Goal: Find specific page/section: Find specific page/section

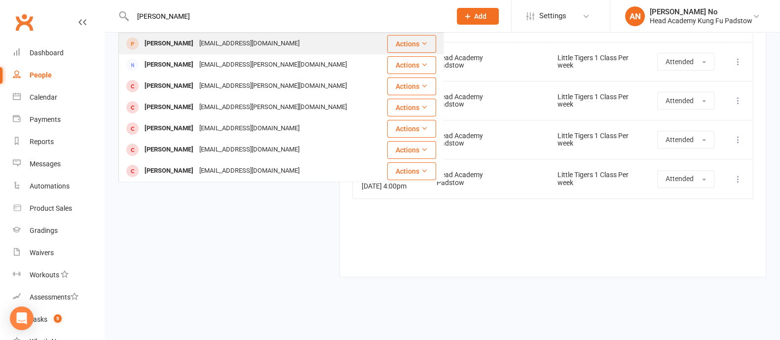
type input "[PERSON_NAME]"
click at [196, 44] on div "[EMAIL_ADDRESS][DOMAIN_NAME]" at bounding box center [249, 44] width 106 height 14
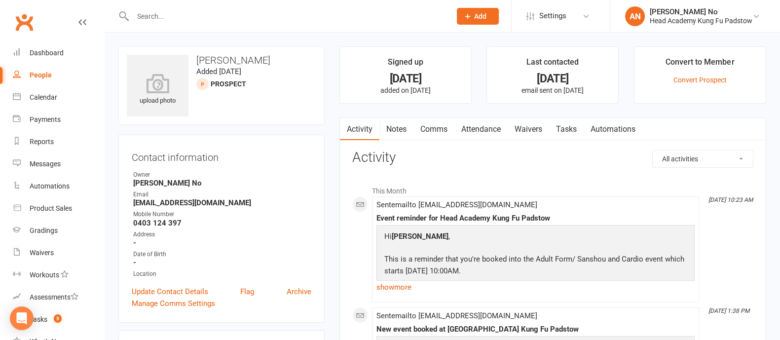
click at [489, 128] on link "Attendance" at bounding box center [480, 129] width 53 height 23
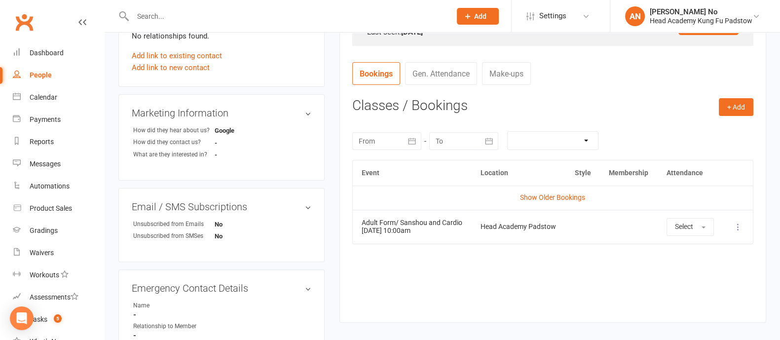
scroll to position [338, 0]
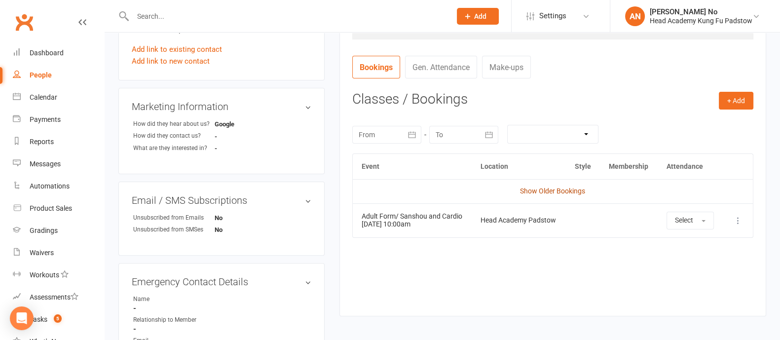
click at [565, 192] on link "Show Older Bookings" at bounding box center [552, 191] width 65 height 8
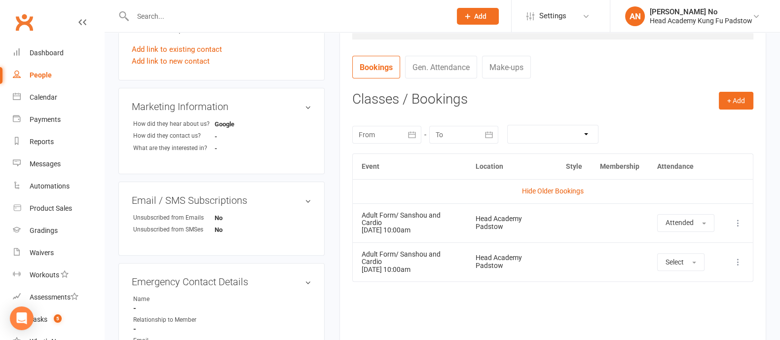
click at [619, 297] on div "Event Location Style Membership Attendance Hide Older Bookings Adult Form/ Sans…" at bounding box center [552, 248] width 401 height 191
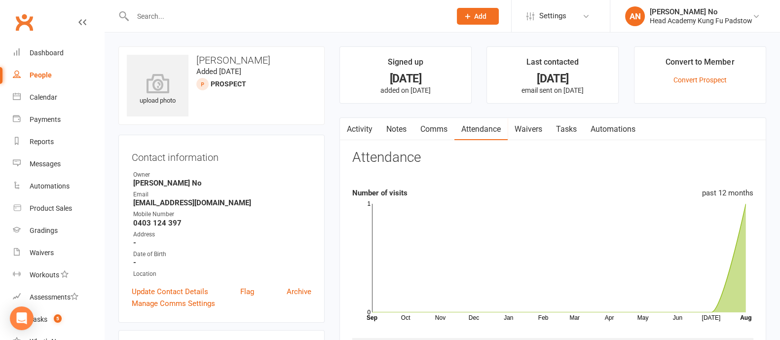
click at [529, 126] on link "Waivers" at bounding box center [528, 129] width 41 height 23
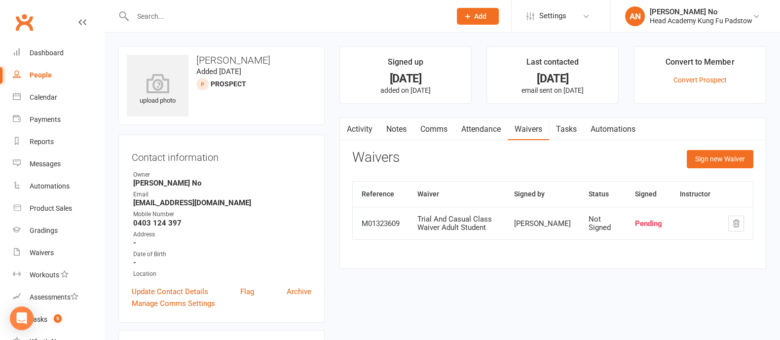
click at [163, 14] on input "text" at bounding box center [287, 16] width 314 height 14
paste input "[EMAIL_ADDRESS][DOMAIN_NAME]"
type input "[EMAIL_ADDRESS][DOMAIN_NAME]"
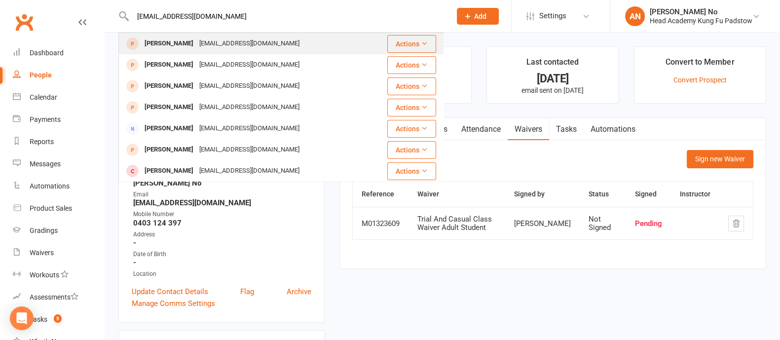
click at [187, 41] on div "[PERSON_NAME]" at bounding box center [169, 44] width 55 height 14
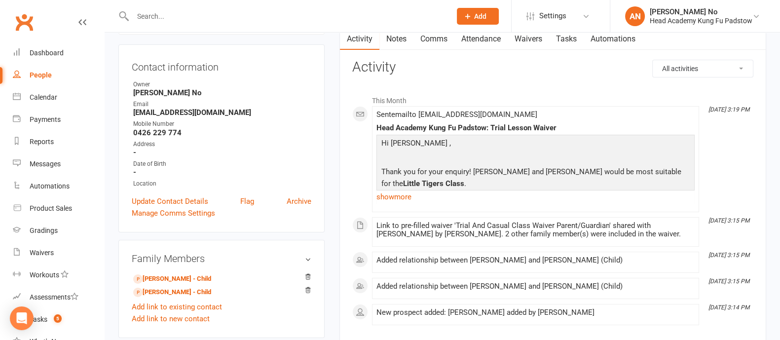
scroll to position [92, 0]
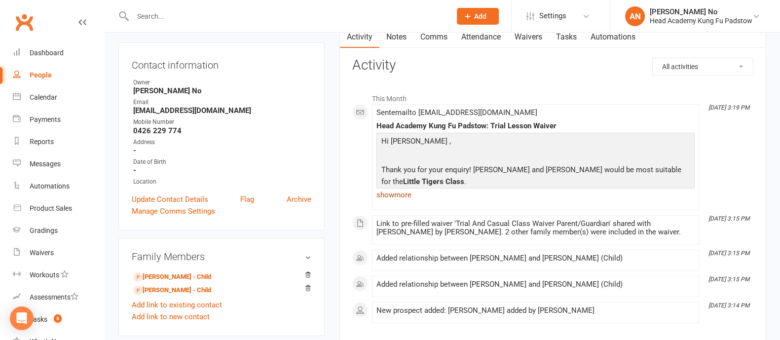
click at [401, 194] on link "show more" at bounding box center [536, 195] width 318 height 14
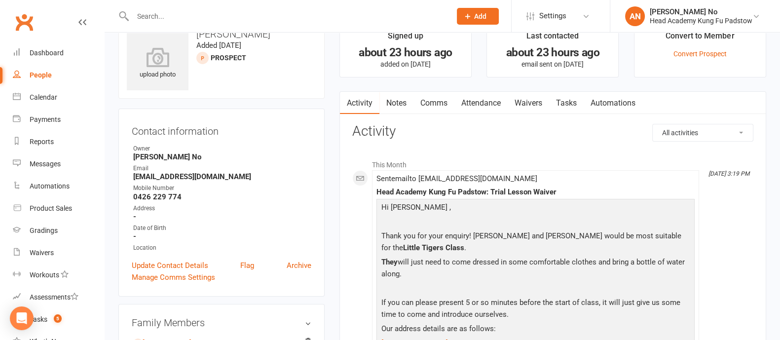
scroll to position [0, 0]
